Goal: Task Accomplishment & Management: Use online tool/utility

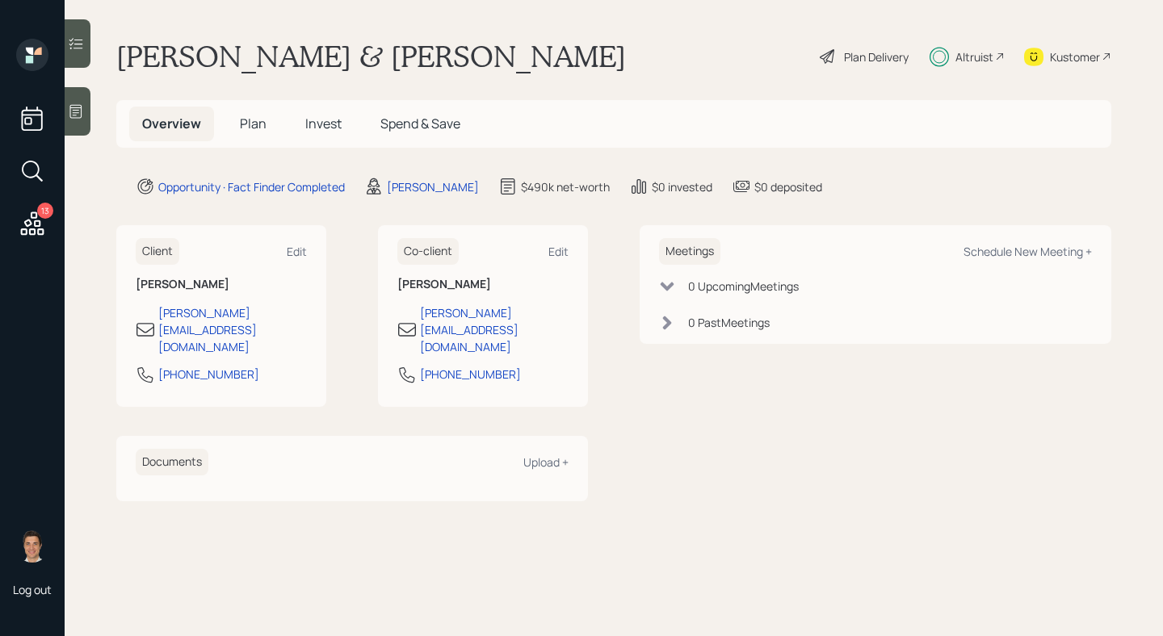
click at [807, 422] on div "Meetings Schedule New Meeting + 0 Upcoming Meeting s 0 Past Meeting s" at bounding box center [875, 362] width 472 height 275
click at [864, 62] on div "Plan Delivery" at bounding box center [876, 56] width 65 height 17
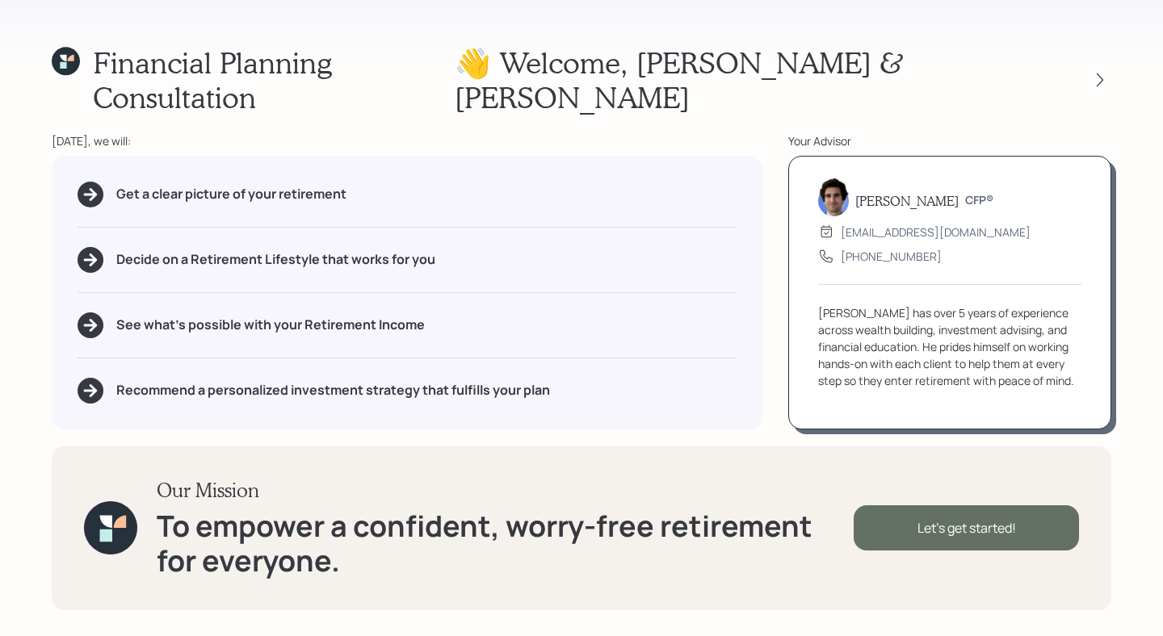
click at [916, 525] on div "Let's get started!" at bounding box center [965, 527] width 225 height 45
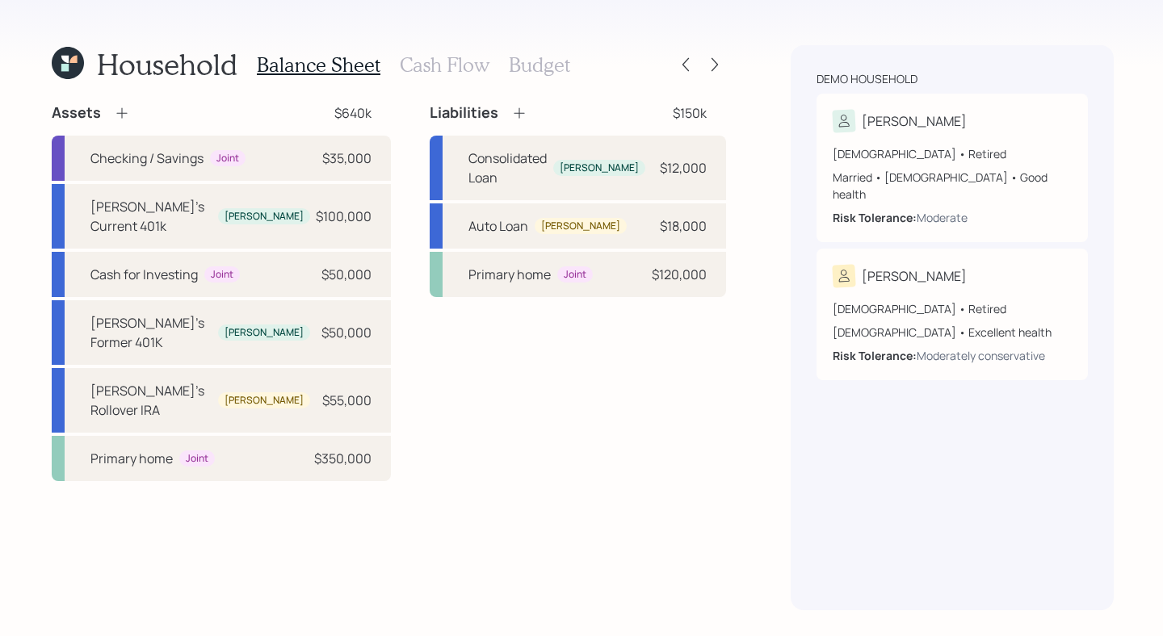
click at [453, 71] on h3 "Cash Flow" at bounding box center [445, 64] width 90 height 23
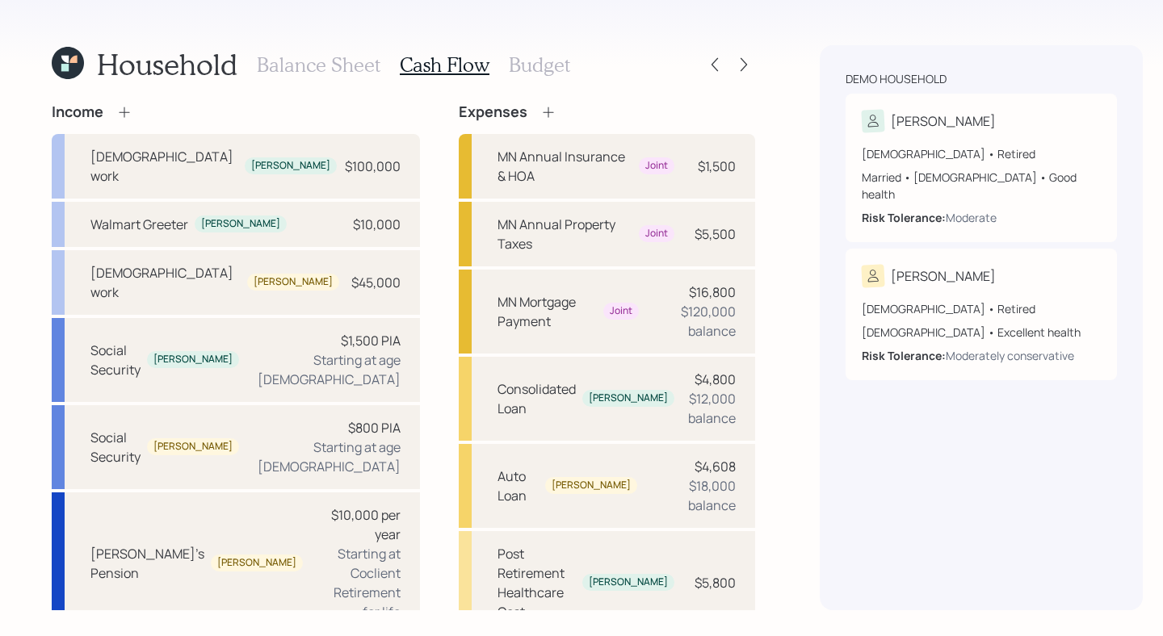
click at [386, 263] on div "Income [DEMOGRAPHIC_DATA] work [PERSON_NAME] $100,000 Walmart Greeter [PERSON_N…" at bounding box center [403, 562] width 703 height 919
click at [525, 67] on h3 "Budget" at bounding box center [539, 64] width 61 height 23
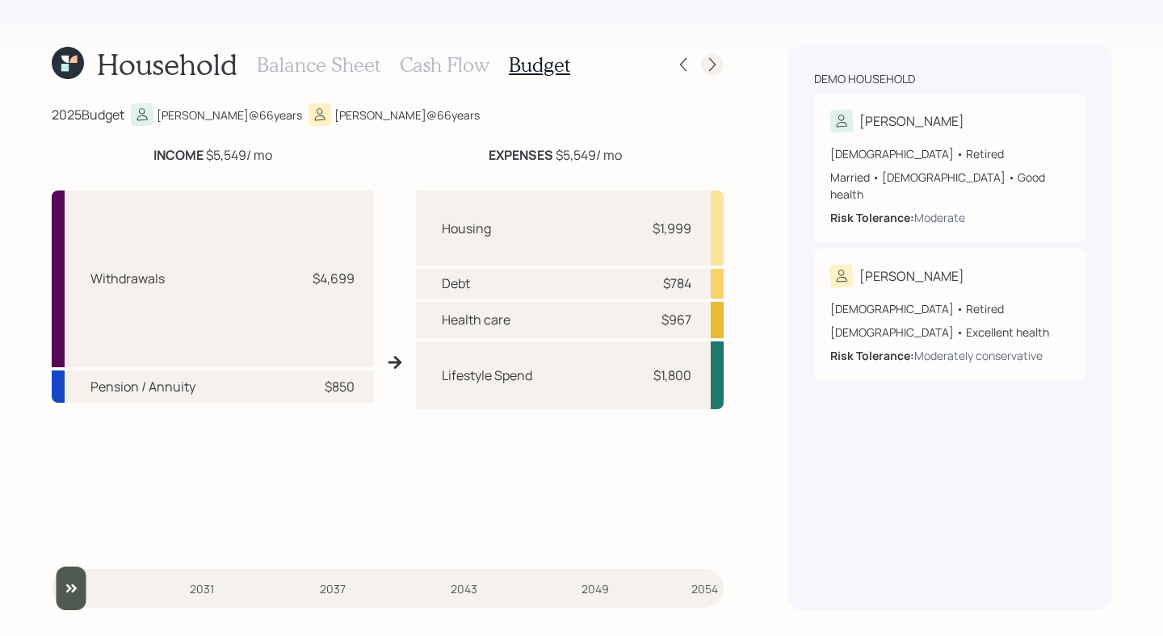
click at [712, 75] on div at bounding box center [712, 64] width 23 height 23
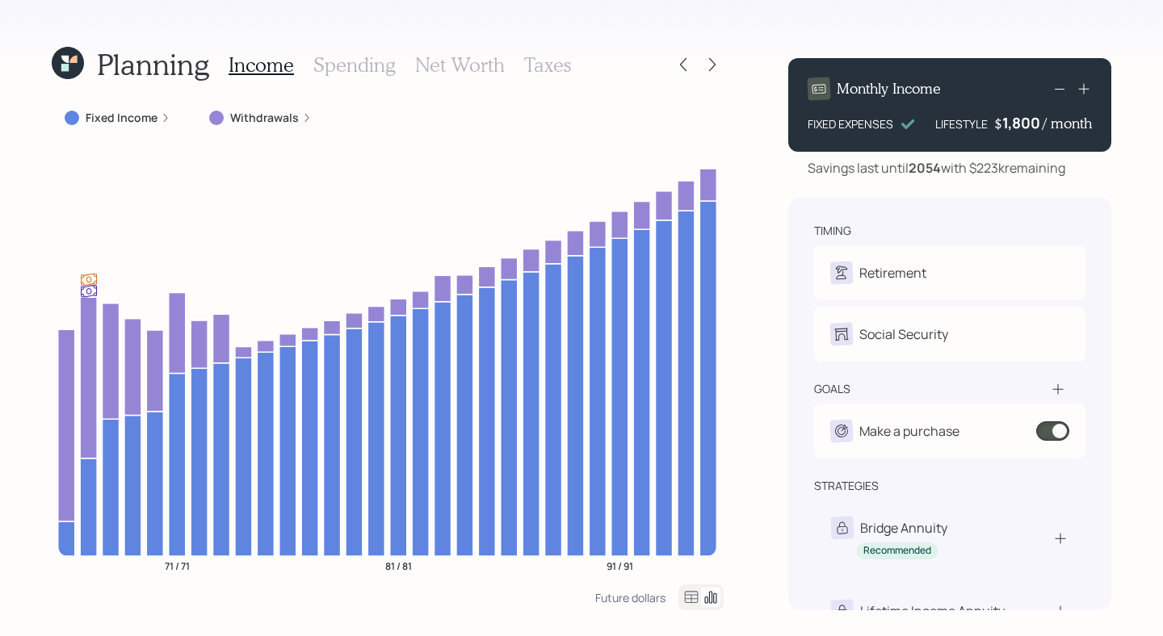
click at [154, 126] on div "Fixed Income" at bounding box center [118, 117] width 132 height 29
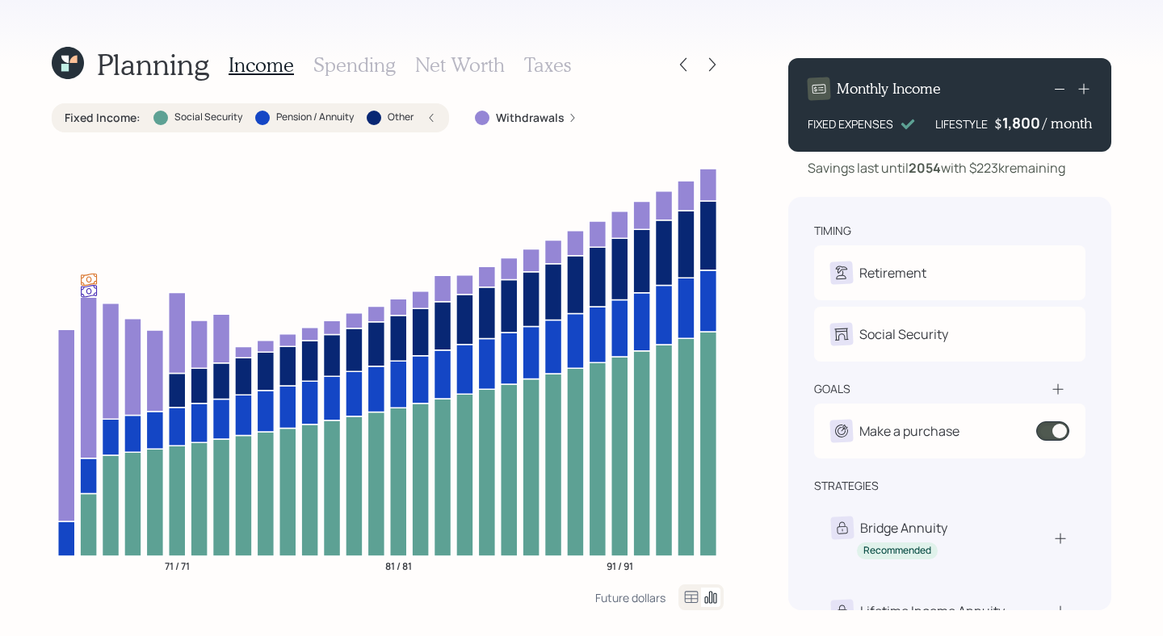
click at [354, 75] on h3 "Spending" at bounding box center [354, 64] width 82 height 23
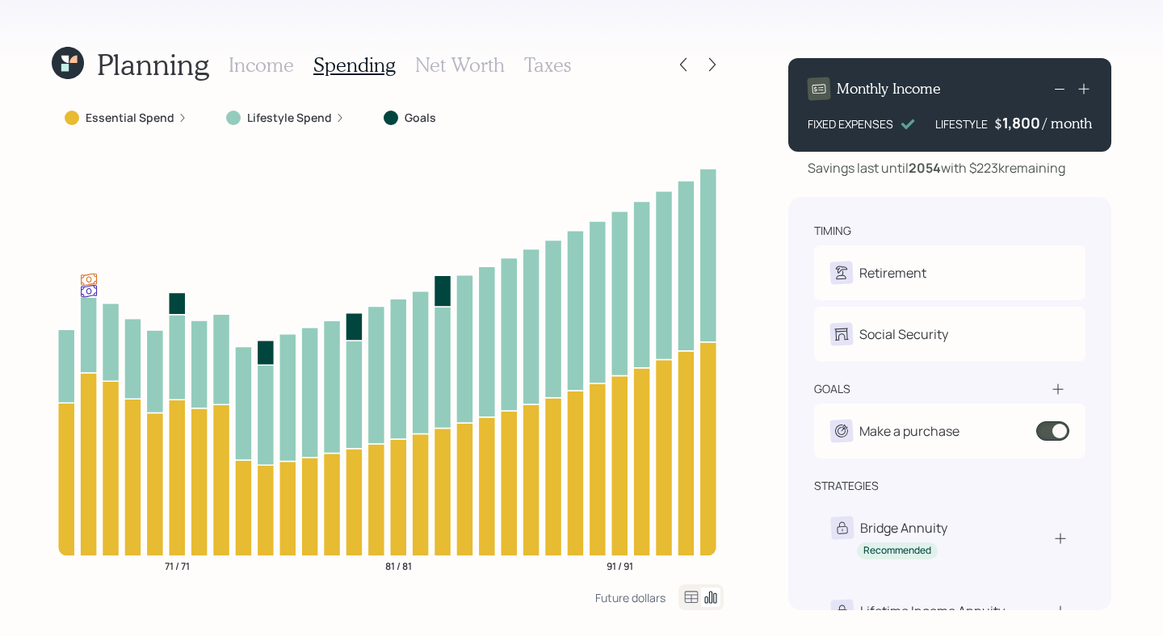
click at [145, 121] on label "Essential Spend" at bounding box center [130, 118] width 89 height 16
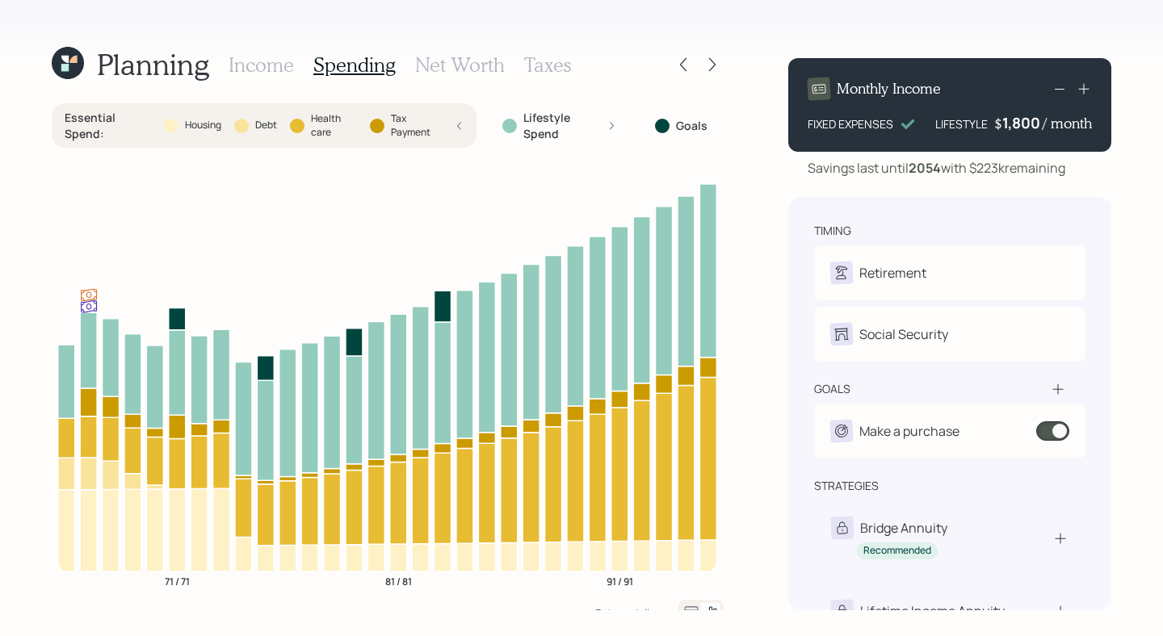
click at [470, 73] on h3 "Net Worth" at bounding box center [460, 64] width 90 height 23
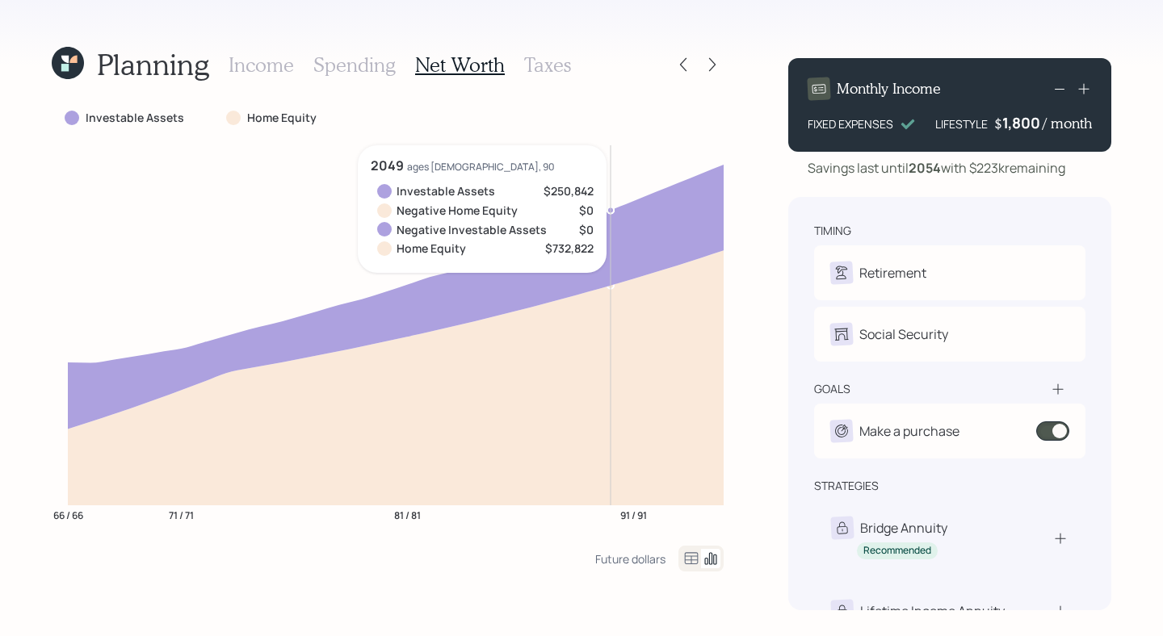
click at [258, 66] on h3 "Income" at bounding box center [261, 64] width 65 height 23
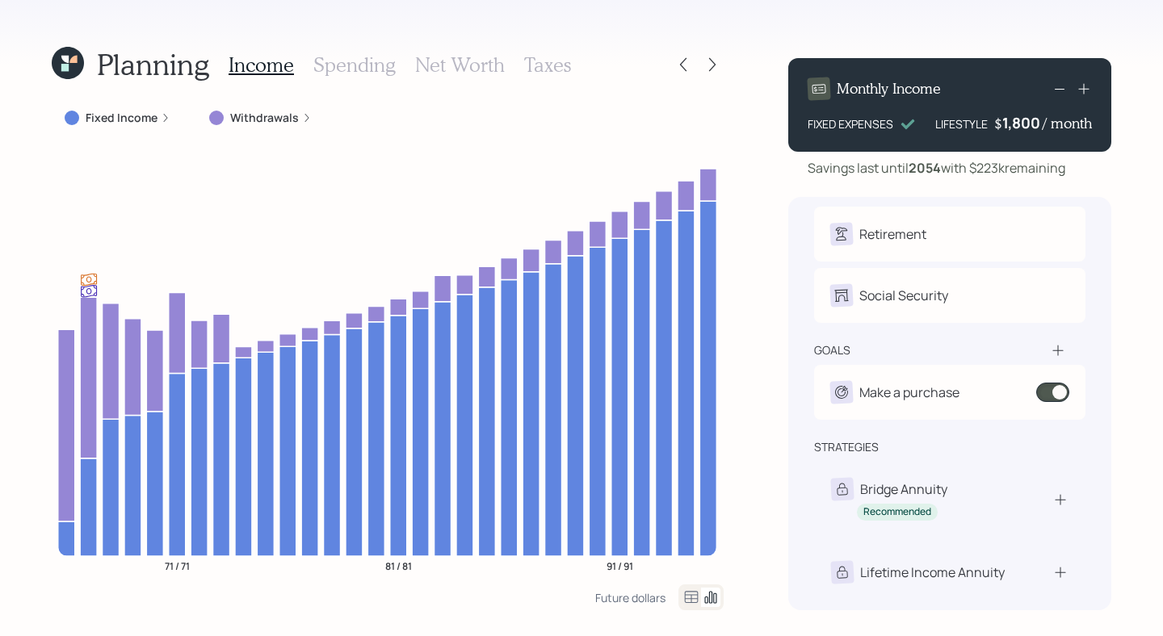
scroll to position [39, 0]
click at [946, 555] on div "Lifetime Income Annuity" at bounding box center [949, 572] width 271 height 57
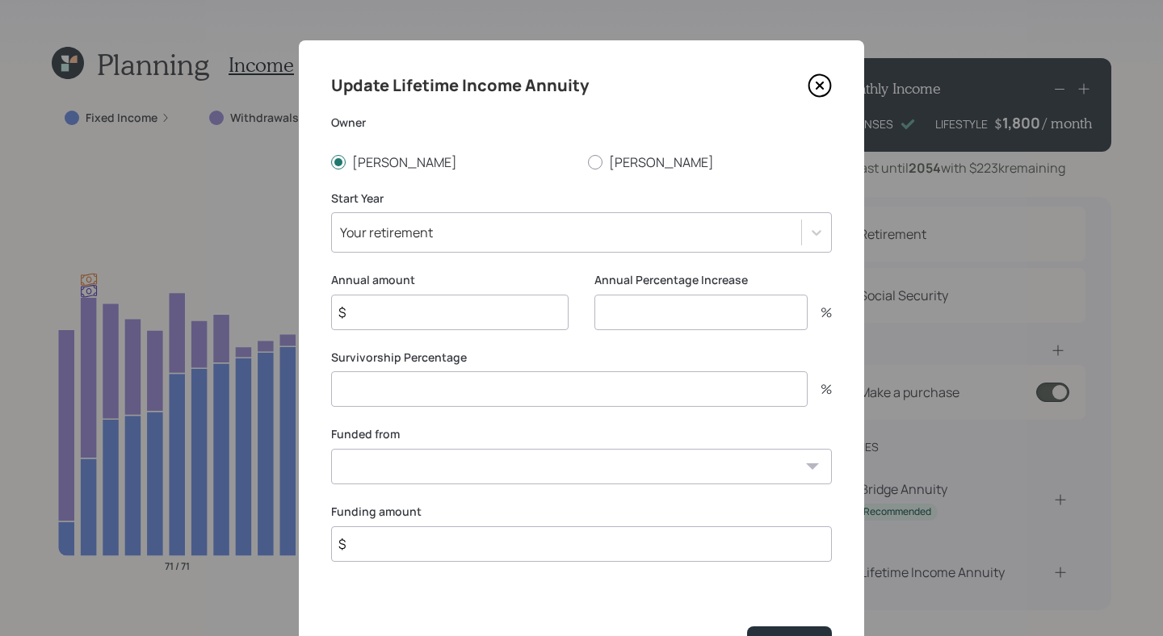
click at [816, 94] on icon at bounding box center [819, 85] width 24 height 24
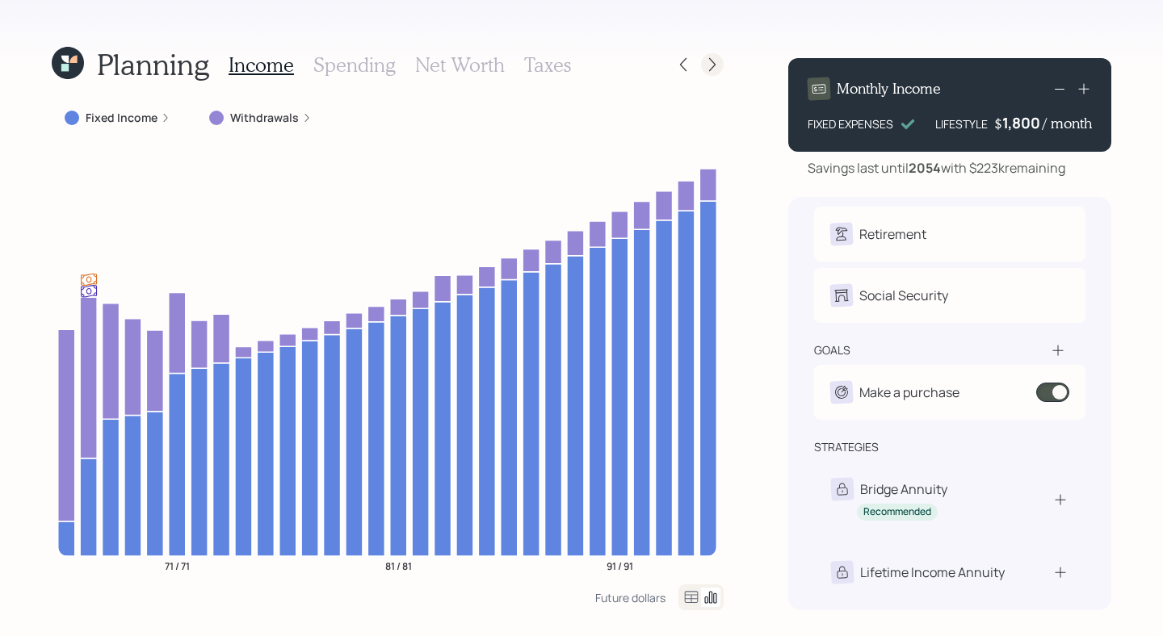
click at [711, 68] on icon at bounding box center [712, 65] width 6 height 14
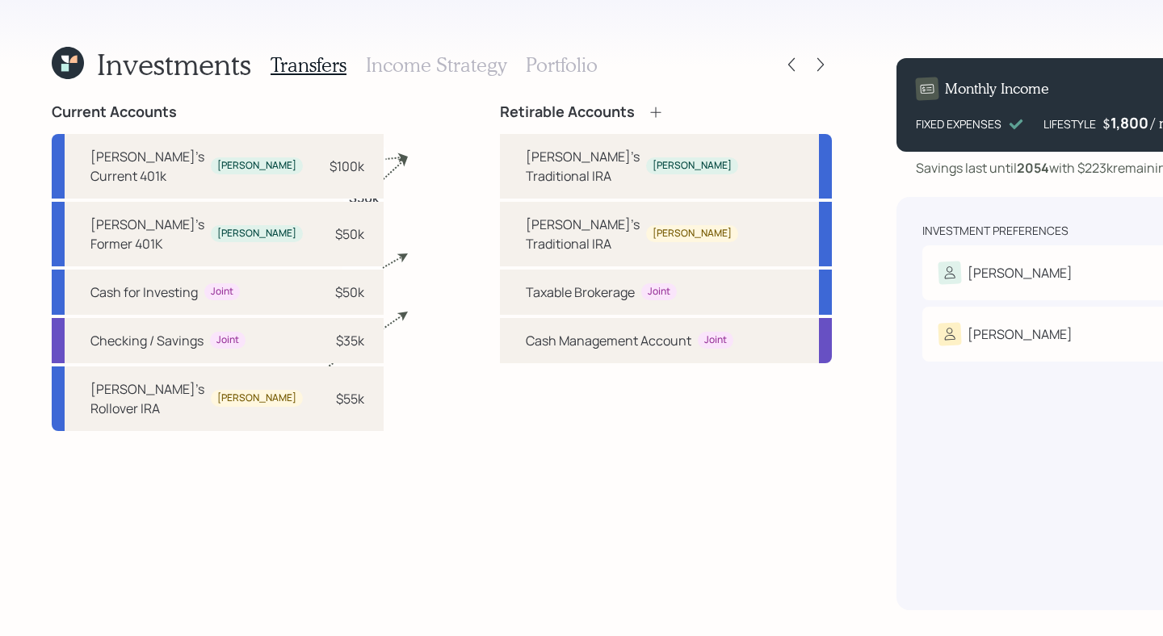
click at [448, 64] on h3 "Income Strategy" at bounding box center [436, 64] width 140 height 23
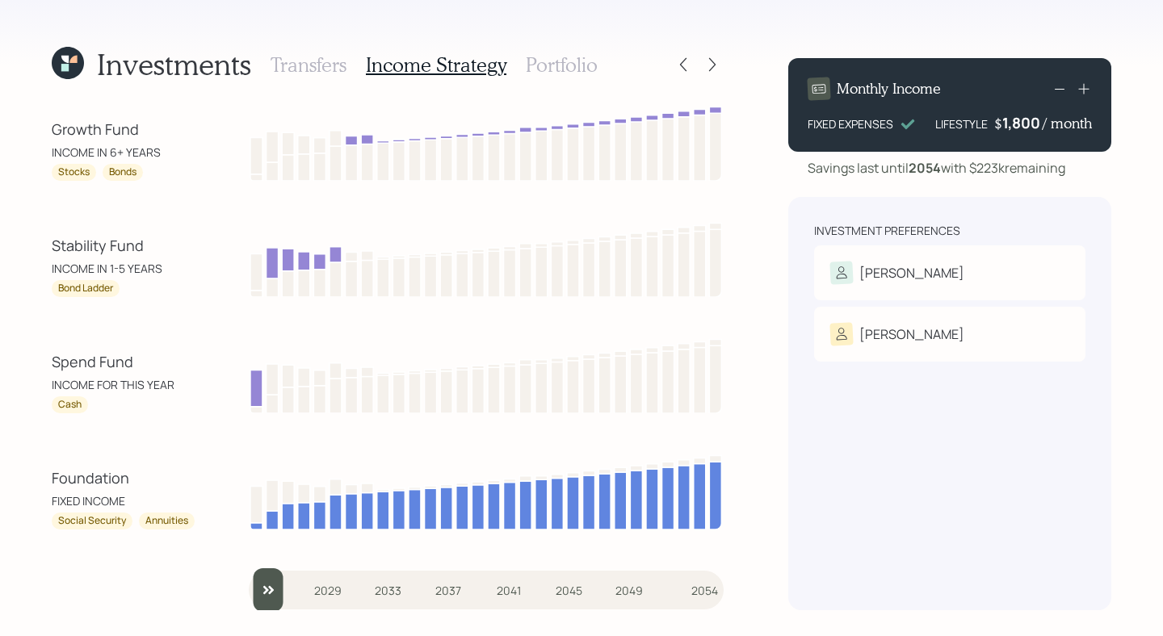
click at [188, 363] on div "Spend Fund" at bounding box center [124, 362] width 145 height 22
click at [543, 61] on h3 "Portfolio" at bounding box center [562, 64] width 72 height 23
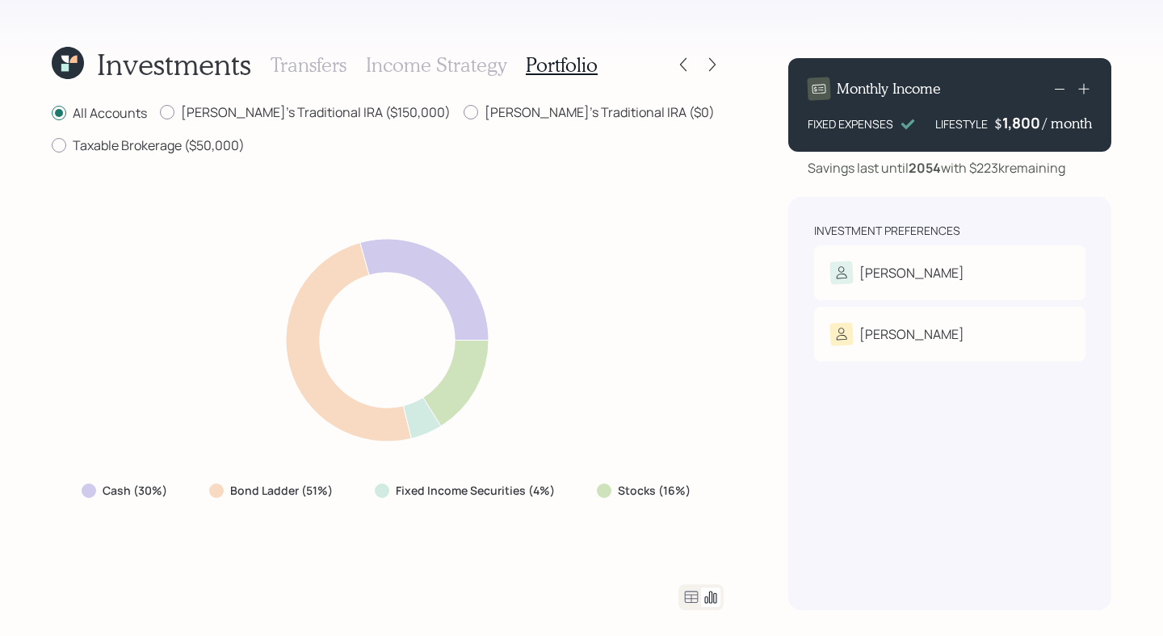
click at [689, 598] on icon at bounding box center [692, 597] width 14 height 12
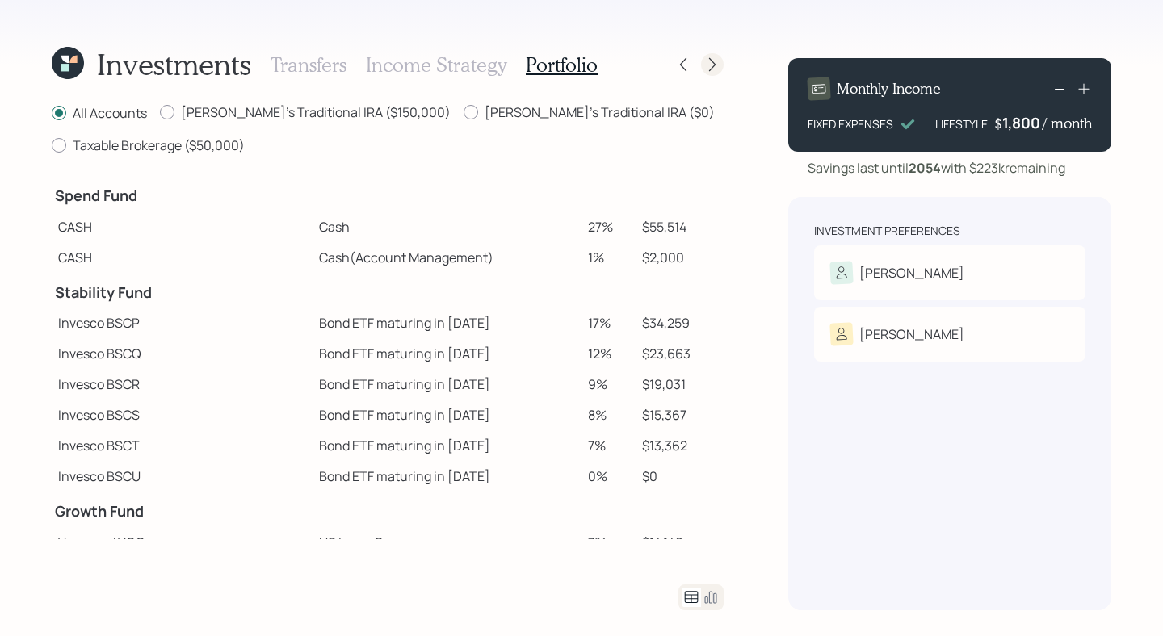
click at [715, 73] on div at bounding box center [712, 64] width 23 height 23
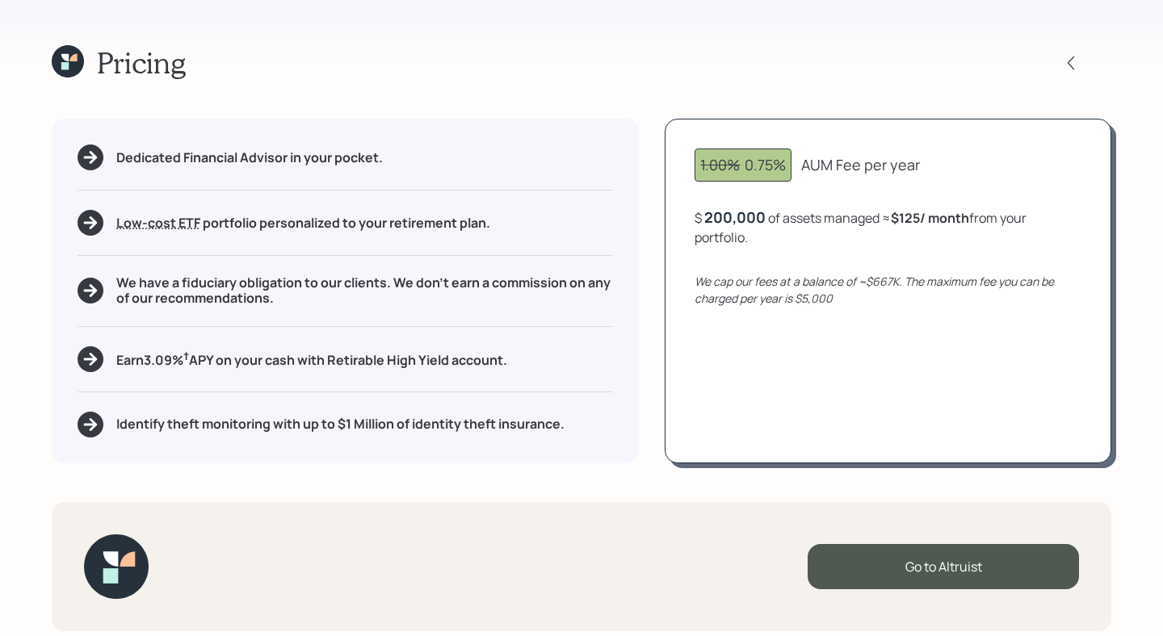
scroll to position [4, 0]
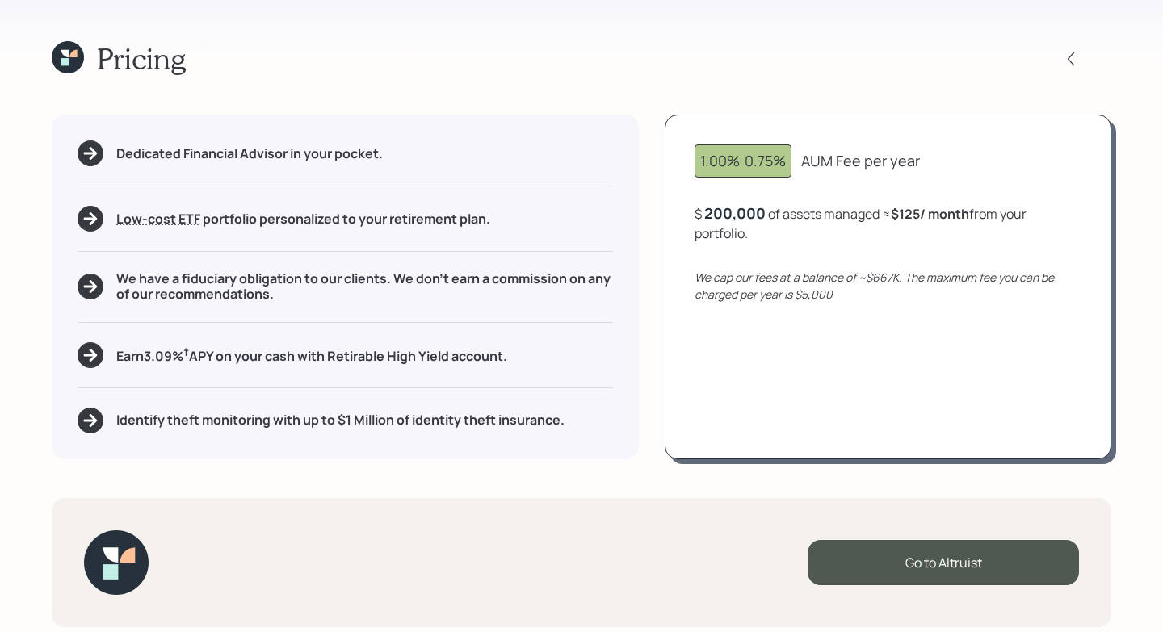
click at [482, 178] on div "Dedicated Financial Advisor in your pocket. Low-cost ETF Retirable uses diversi…" at bounding box center [345, 287] width 587 height 344
click at [503, 435] on div "Dedicated Financial Advisor in your pocket. Low-cost ETF Retirable uses diversi…" at bounding box center [345, 287] width 587 height 344
click at [584, 145] on div "Dedicated Financial Advisor in your pocket." at bounding box center [345, 153] width 535 height 26
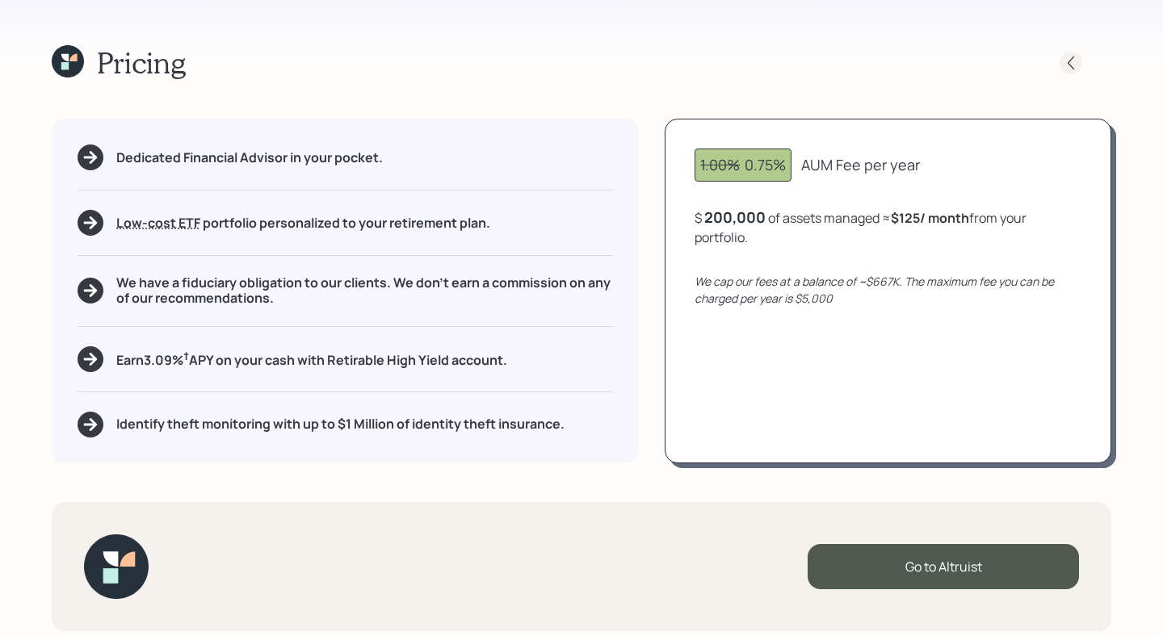
click at [1067, 64] on icon at bounding box center [1071, 63] width 16 height 16
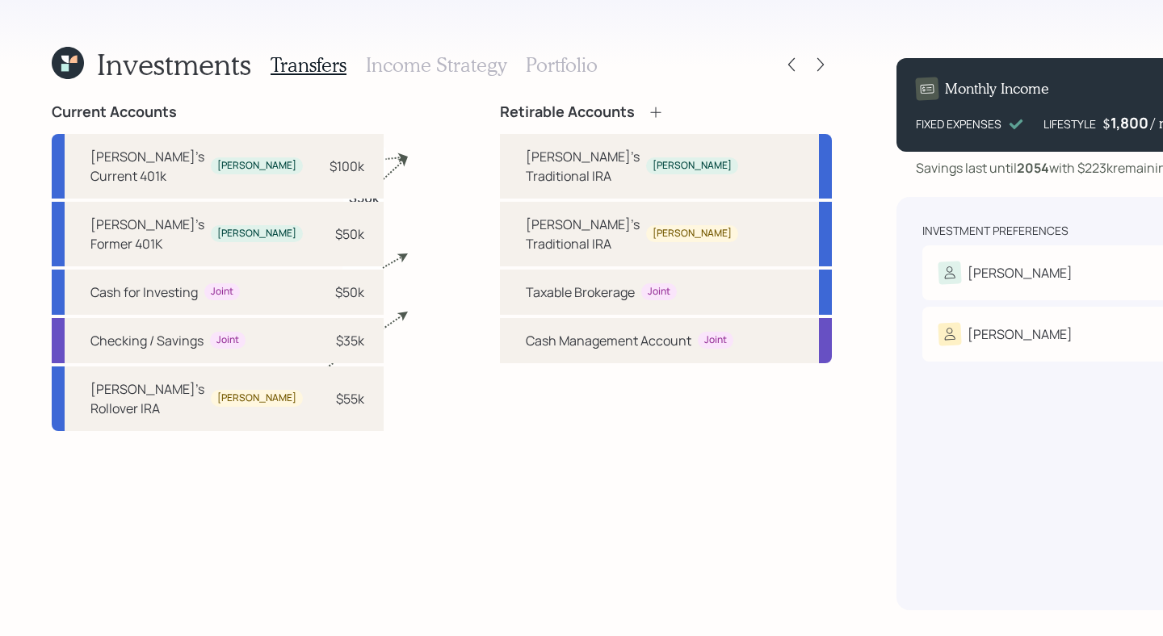
click at [58, 53] on icon at bounding box center [68, 63] width 32 height 32
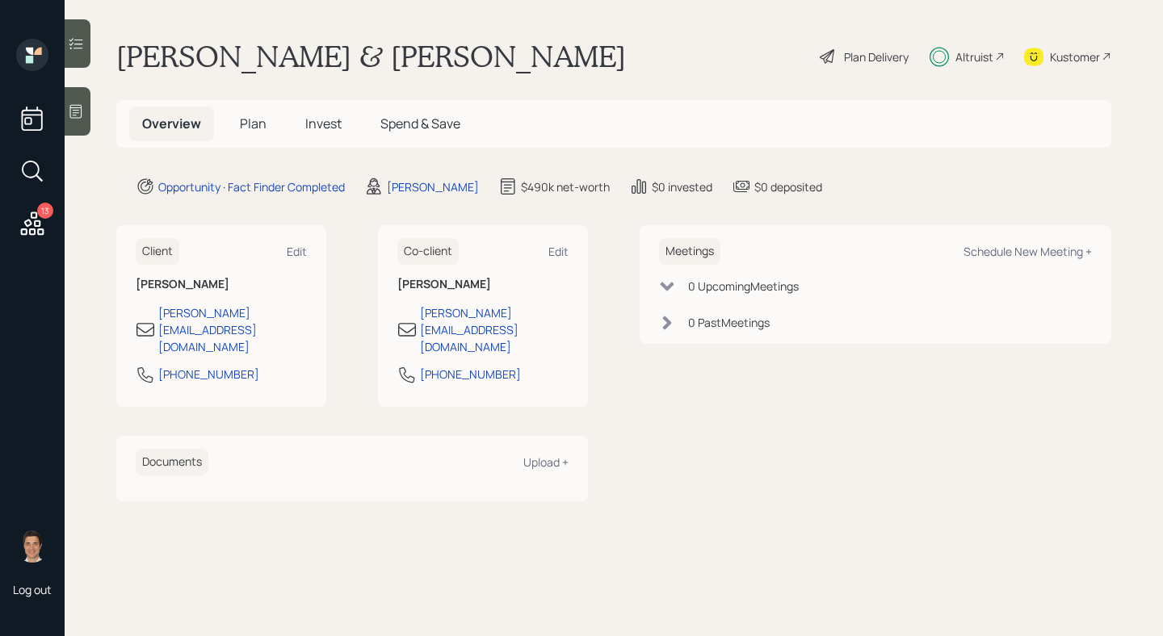
click at [875, 53] on div "Plan Delivery" at bounding box center [876, 56] width 65 height 17
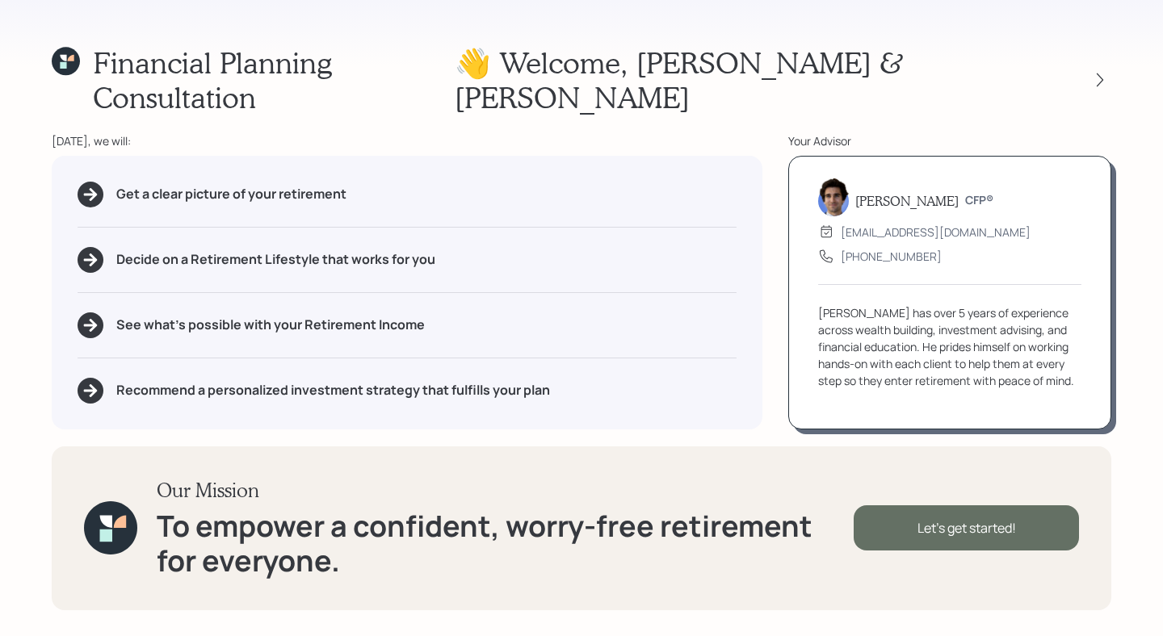
click at [945, 507] on div "Let's get started!" at bounding box center [965, 527] width 225 height 45
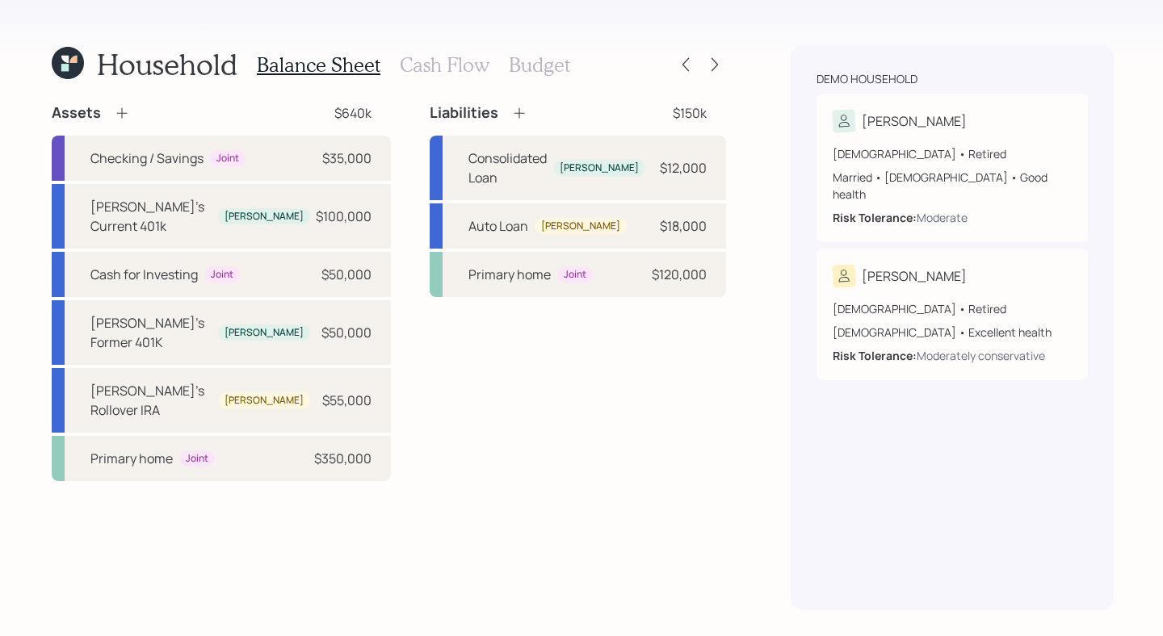
click at [447, 69] on h3 "Cash Flow" at bounding box center [445, 64] width 90 height 23
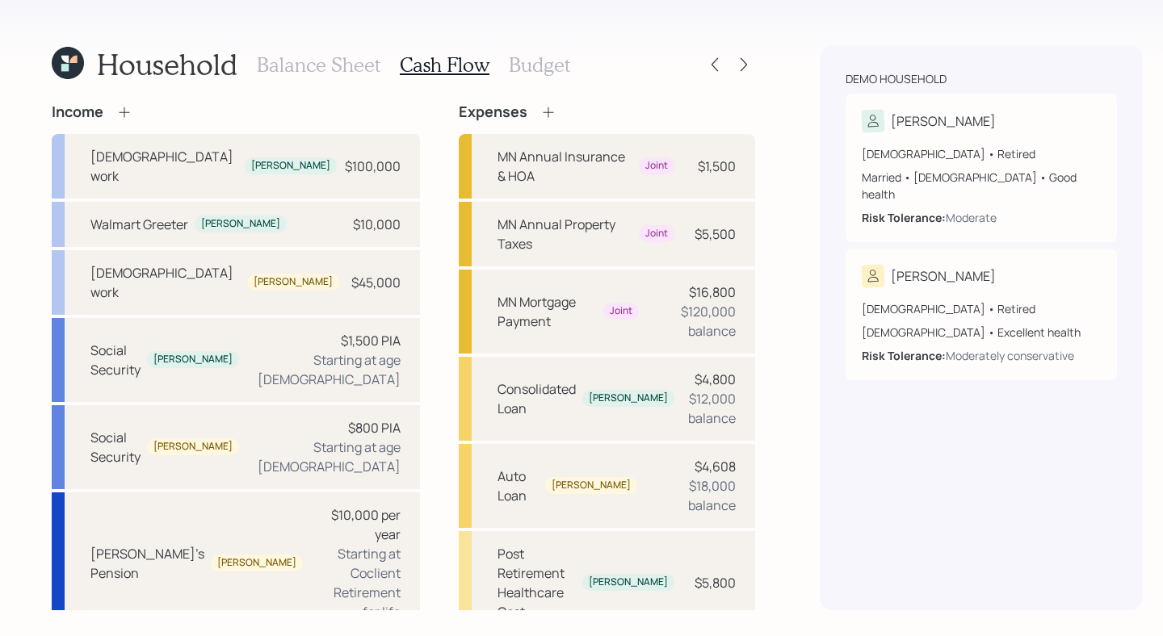
click at [522, 68] on h3 "Budget" at bounding box center [539, 64] width 61 height 23
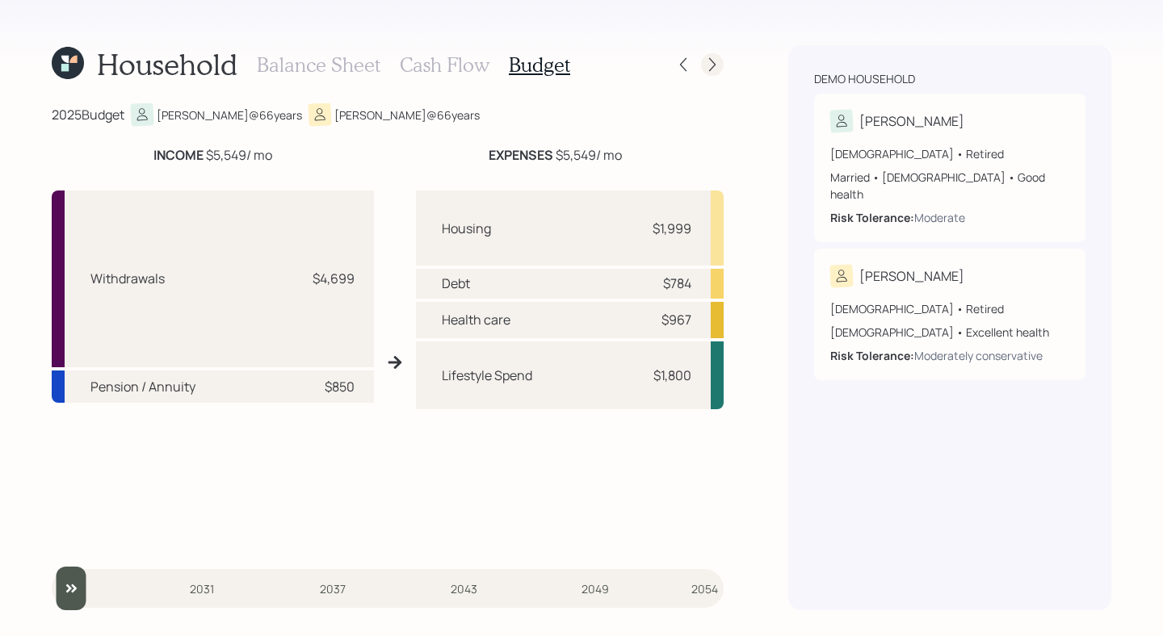
click at [718, 65] on icon at bounding box center [712, 65] width 16 height 16
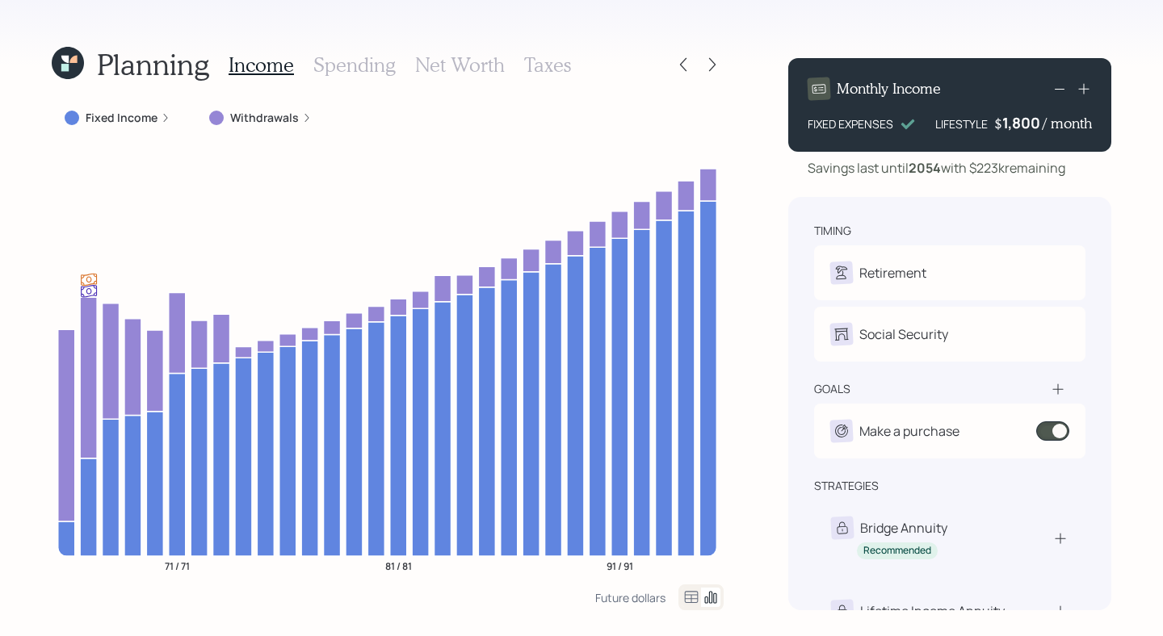
click at [339, 65] on h3 "Spending" at bounding box center [354, 64] width 82 height 23
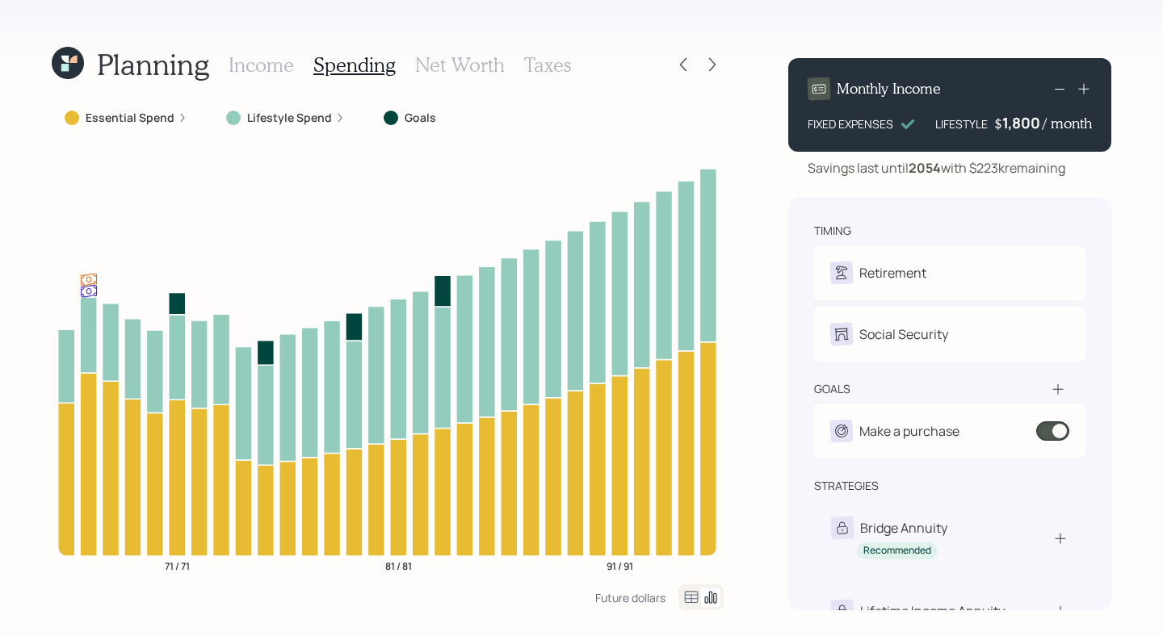
click at [430, 59] on h3 "Net Worth" at bounding box center [460, 64] width 90 height 23
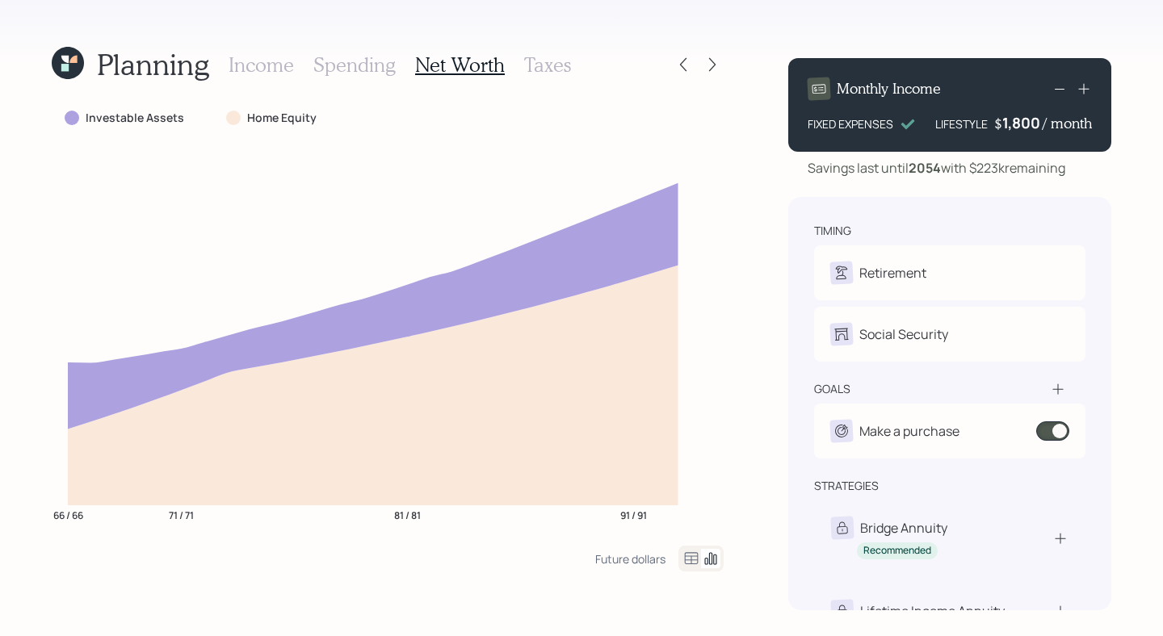
click at [524, 73] on h3 "Taxes" at bounding box center [547, 64] width 47 height 23
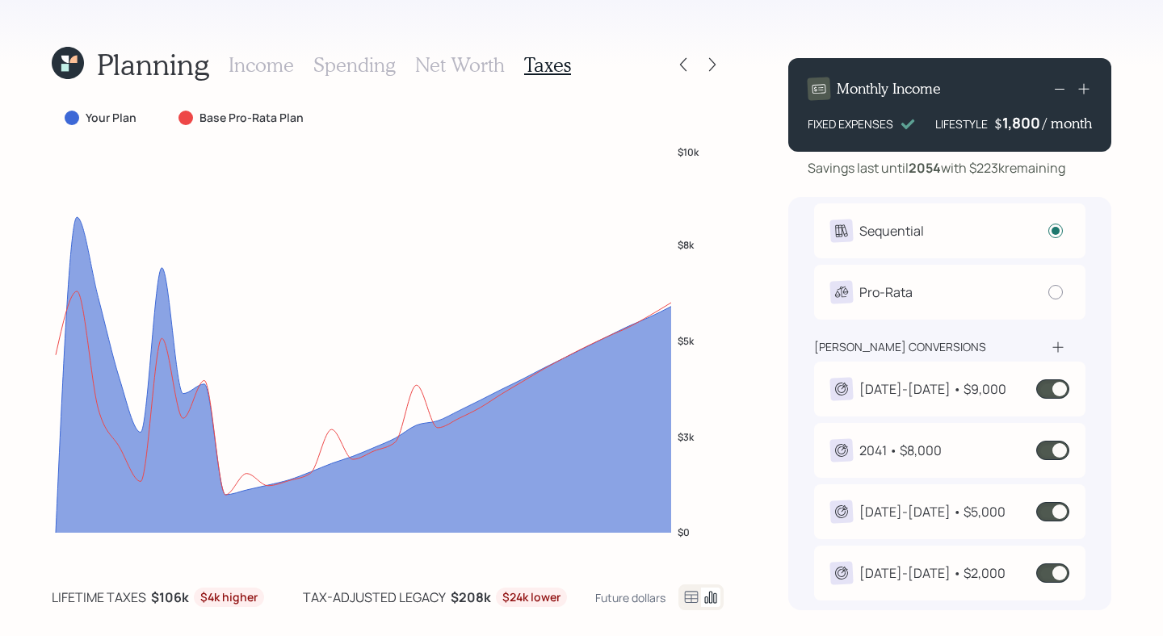
scroll to position [42, 0]
click at [708, 57] on icon at bounding box center [712, 65] width 16 height 16
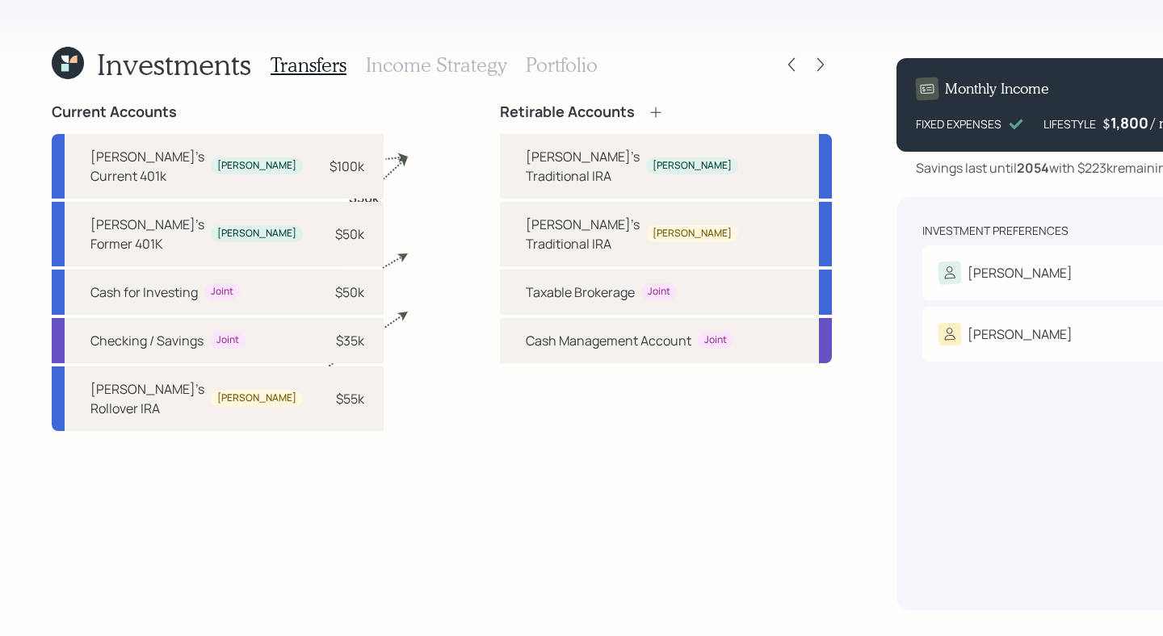
click at [454, 69] on h3 "Income Strategy" at bounding box center [436, 64] width 140 height 23
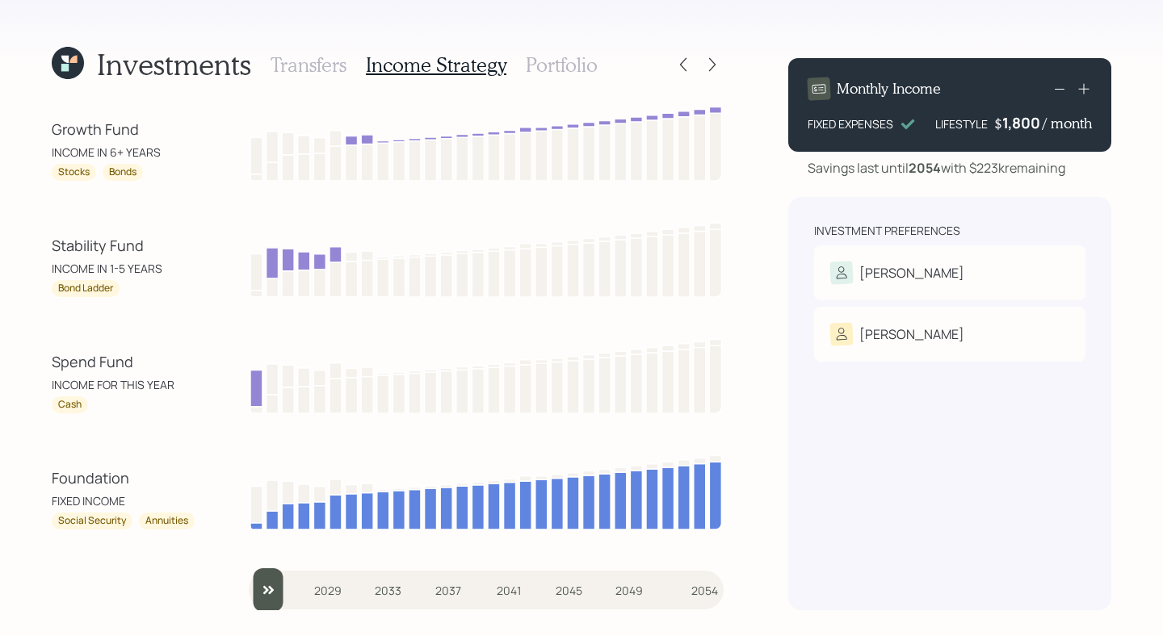
click at [593, 69] on h3 "Portfolio" at bounding box center [562, 64] width 72 height 23
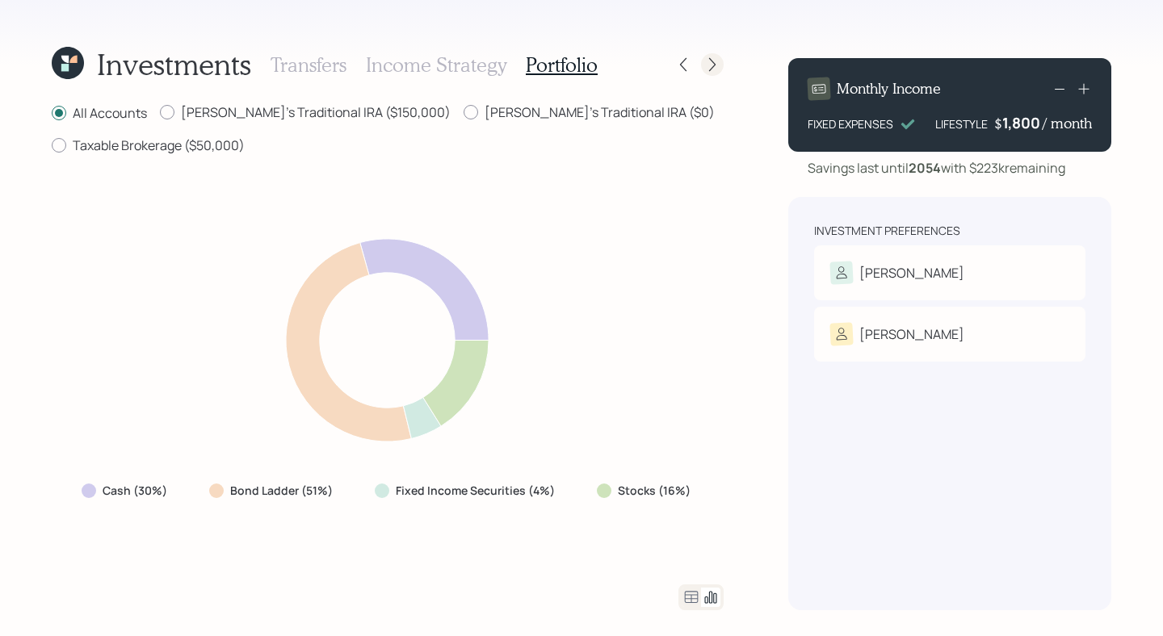
click at [719, 70] on icon at bounding box center [712, 65] width 16 height 16
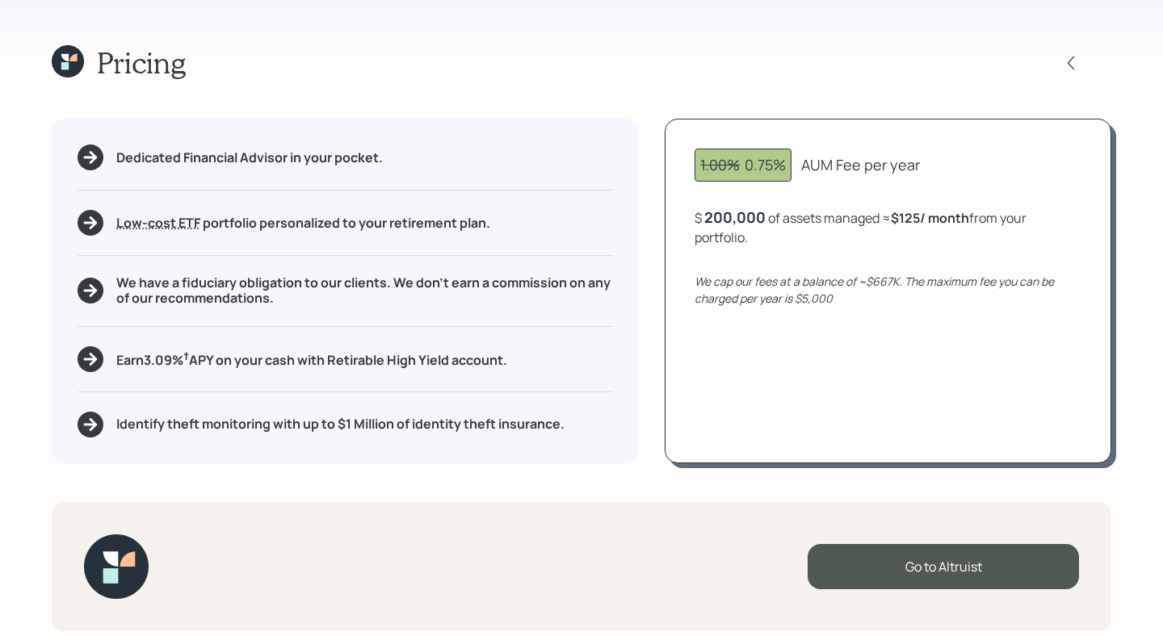
click at [651, 110] on div "Pricing Dedicated Financial Advisor in your pocket. Low-cost ETF Retirable uses…" at bounding box center [581, 318] width 1163 height 636
click at [692, 71] on div "Pricing" at bounding box center [581, 62] width 1059 height 35
click at [1074, 65] on icon at bounding box center [1071, 63] width 16 height 16
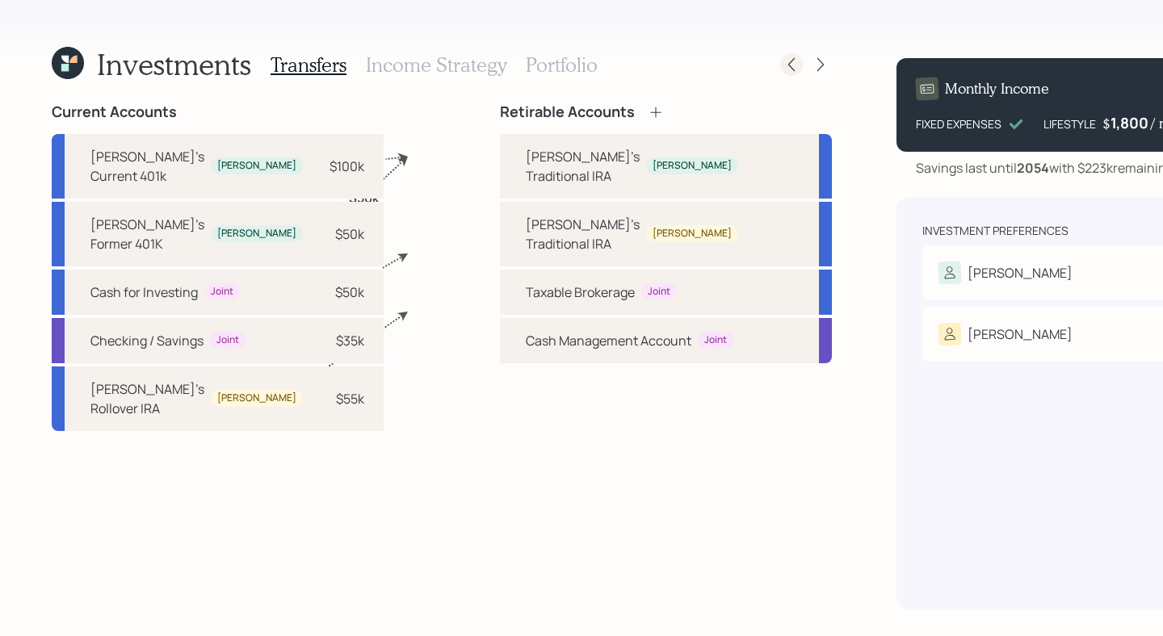
click at [780, 73] on div at bounding box center [791, 64] width 23 height 23
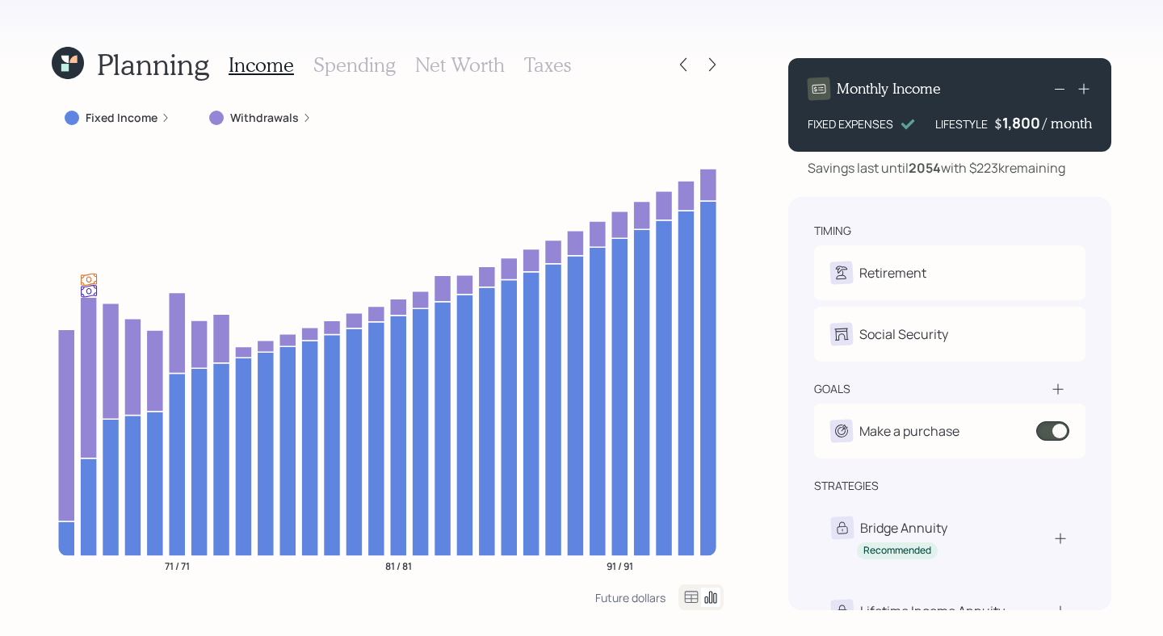
click at [352, 76] on h3 "Spending" at bounding box center [354, 64] width 82 height 23
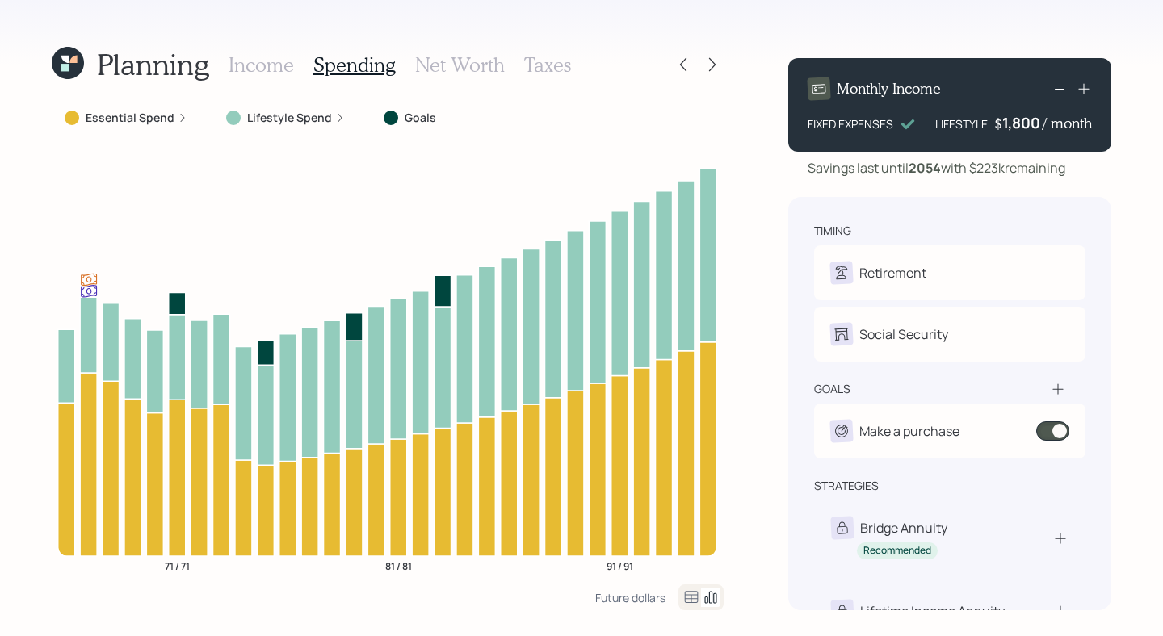
click at [247, 65] on h3 "Income" at bounding box center [261, 64] width 65 height 23
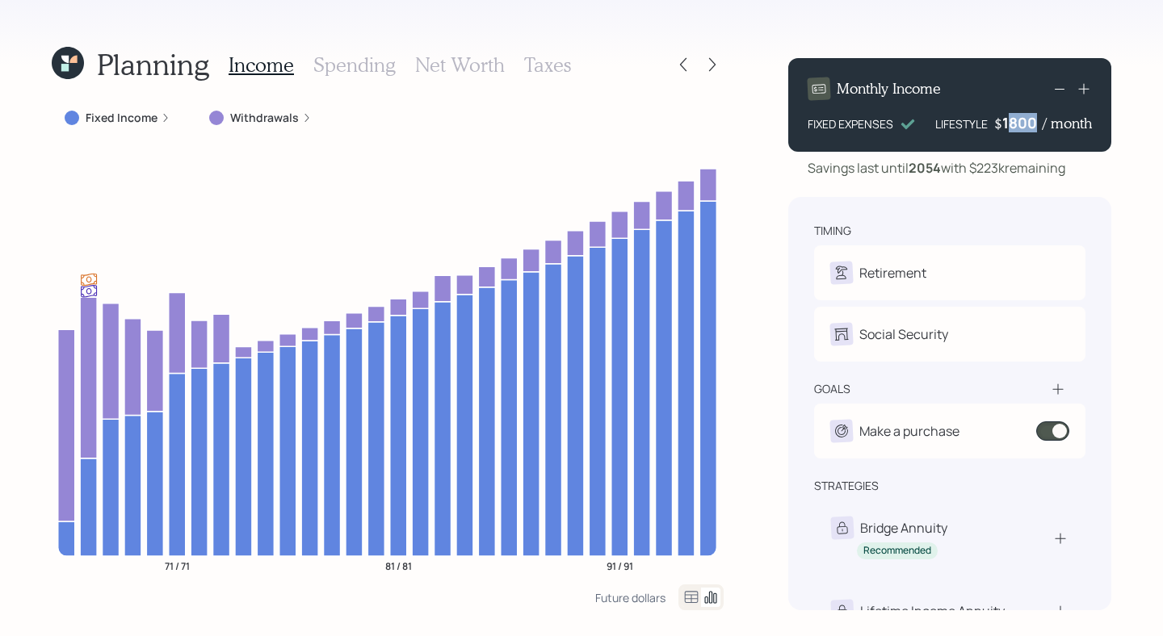
drag, startPoint x: 1004, startPoint y: 125, endPoint x: 1077, endPoint y: 125, distance: 72.7
click at [1077, 125] on div "$ 1800 / month" at bounding box center [1043, 122] width 98 height 19
click at [1090, 90] on icon at bounding box center [1083, 89] width 16 height 16
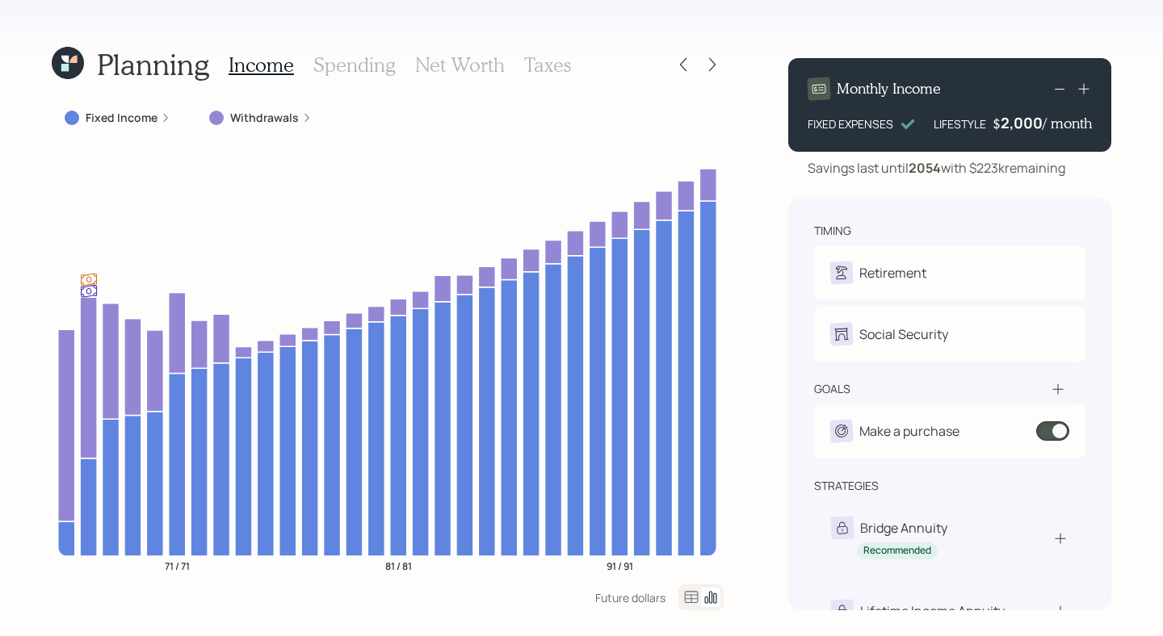
click at [1090, 90] on icon at bounding box center [1083, 89] width 16 height 16
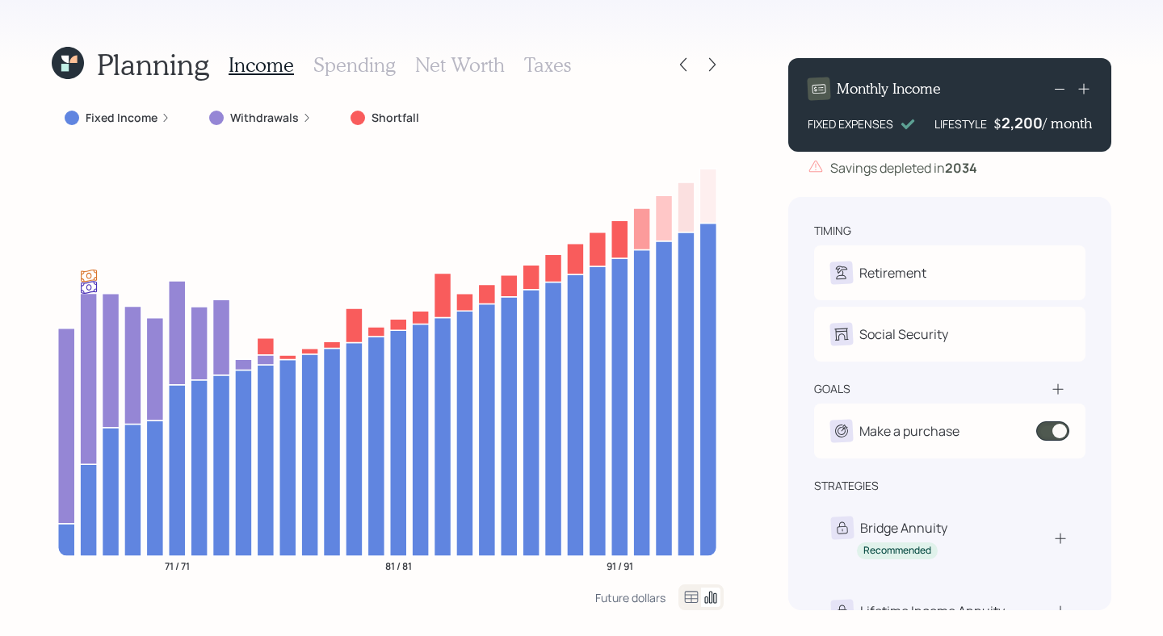
click at [1063, 91] on icon at bounding box center [1059, 88] width 19 height 19
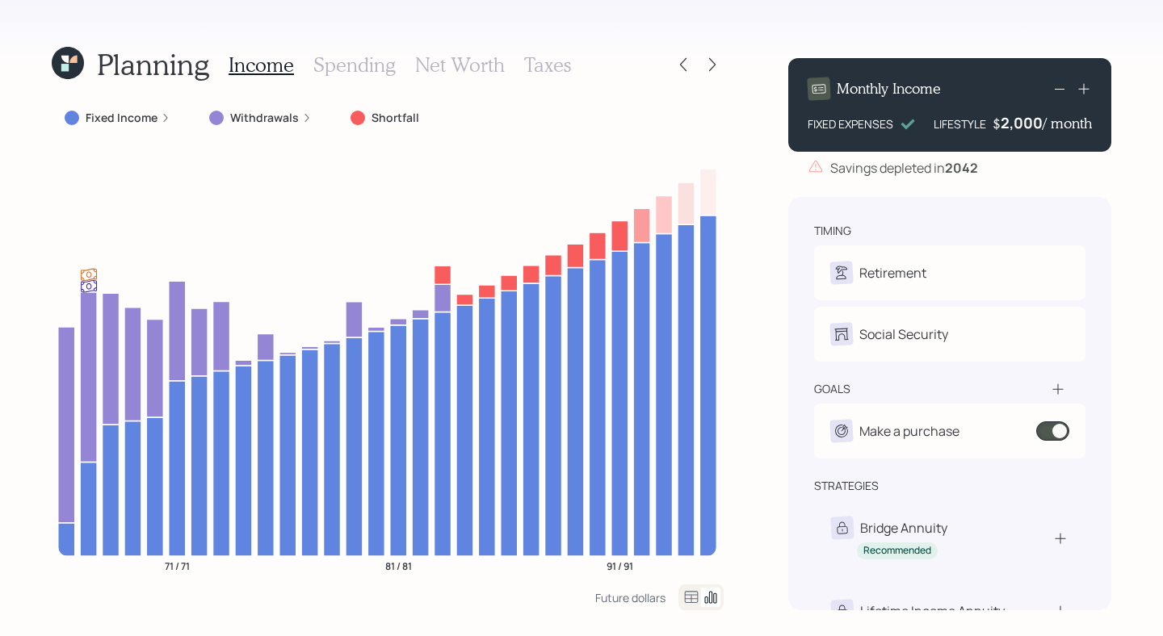
click at [1063, 91] on icon at bounding box center [1059, 88] width 19 height 19
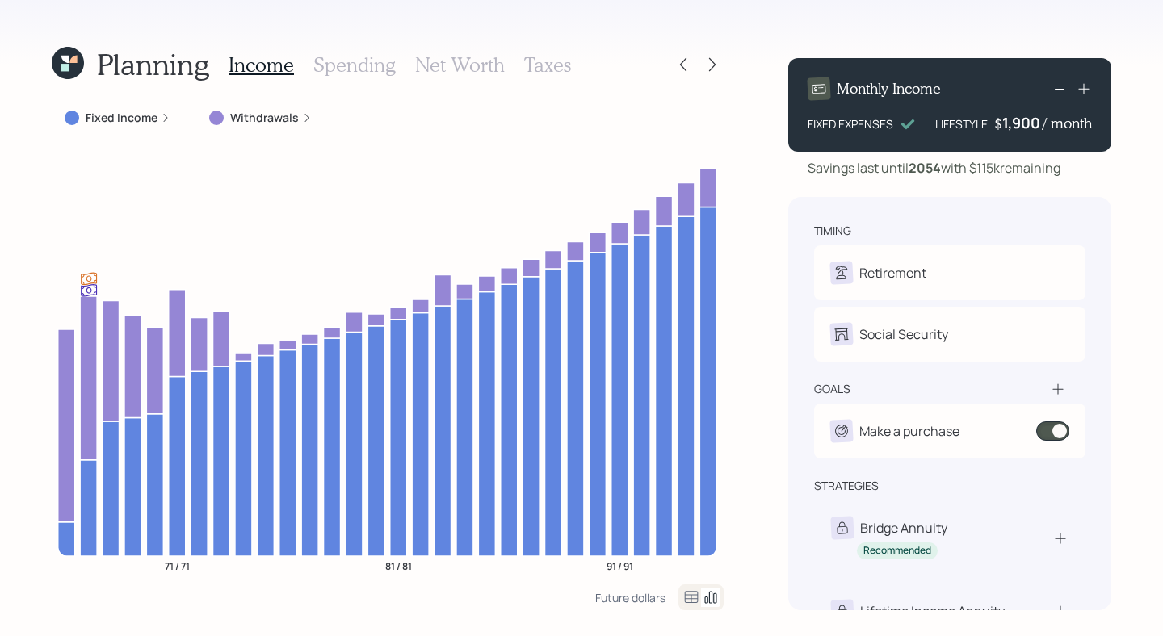
click at [336, 107] on div "Fixed Income Withdrawals" at bounding box center [388, 117] width 672 height 29
click at [480, 138] on div "Fixed Income Withdrawals 71 / 71 81 / 81 91 / 91" at bounding box center [388, 343] width 672 height 481
